Goal: Information Seeking & Learning: Learn about a topic

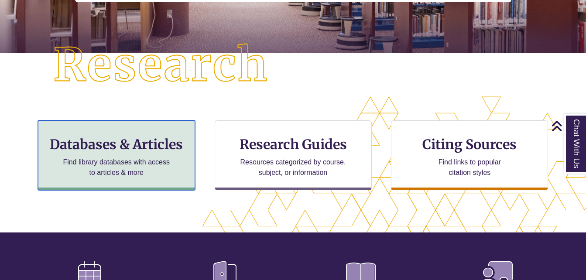
click at [118, 162] on p "Find library databases with access to articles & more" at bounding box center [116, 167] width 114 height 21
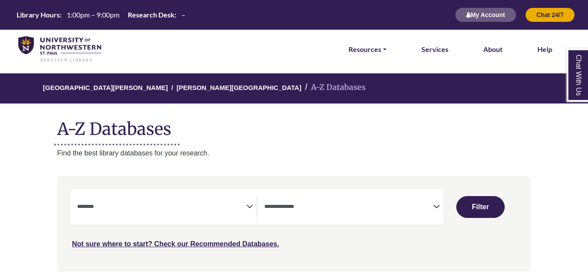
select select "Database Subject Filter"
select select "Database Types Filter"
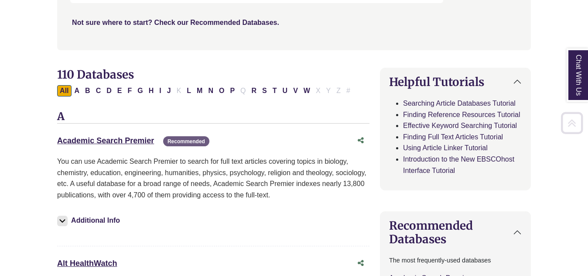
scroll to position [222, 0]
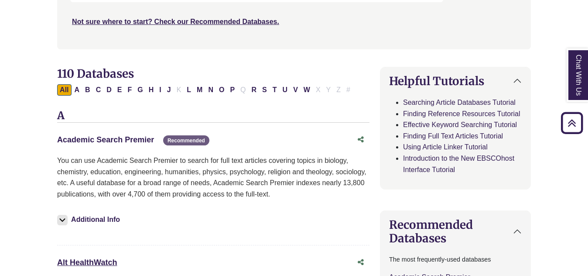
click at [106, 137] on link "Academic Search Premier This link opens in a new window" at bounding box center [105, 139] width 97 height 9
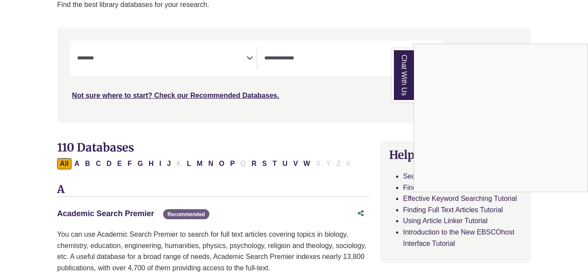
scroll to position [148, 0]
click at [199, 55] on div "Chat With Us" at bounding box center [294, 138] width 588 height 276
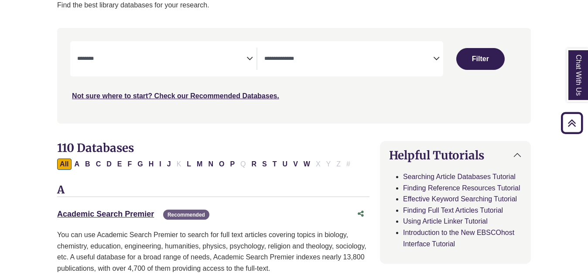
click at [248, 59] on icon "Search filters" at bounding box center [249, 57] width 7 height 13
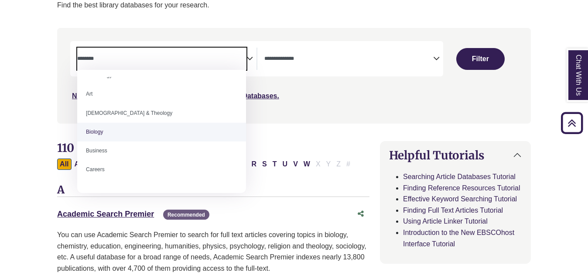
scroll to position [47, 0]
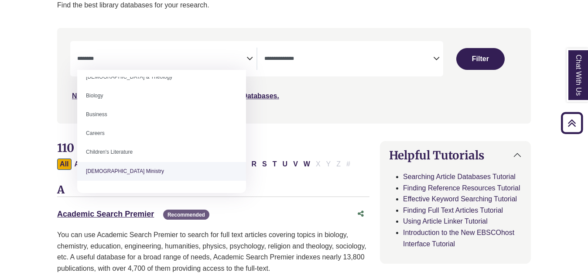
select select "*****"
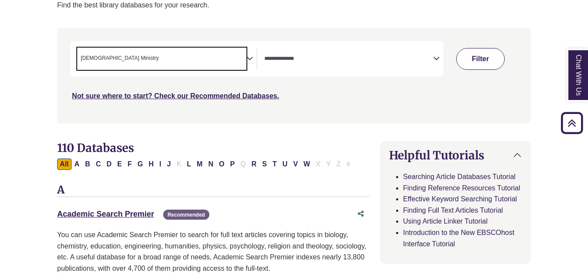
click at [467, 58] on button "Filter" at bounding box center [480, 59] width 48 height 22
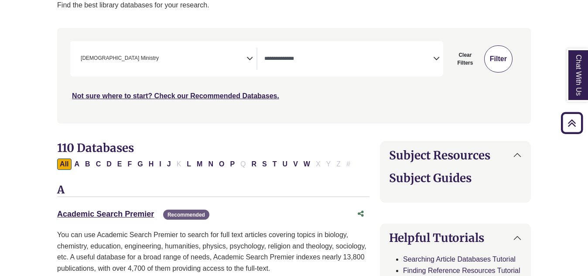
select select "Database Types Filter"
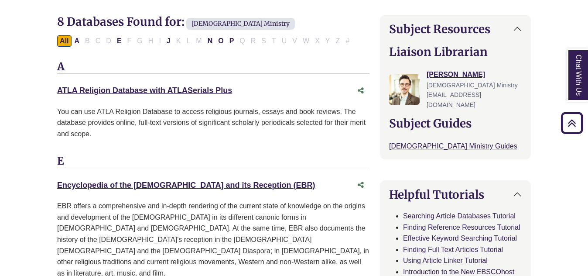
scroll to position [274, 0]
click at [129, 91] on link "ATLA Religion Database with ATLASerials Plus This link opens in a new window" at bounding box center [144, 89] width 175 height 9
